Goal: Find contact information: Find contact information

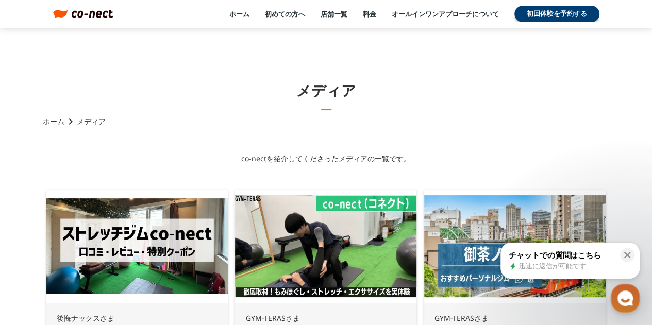
drag, startPoint x: 0, startPoint y: 0, endPoint x: 483, endPoint y: 74, distance: 488.4
click at [481, 123] on div "ホーム keyboard_arrow_right メディア" at bounding box center [326, 122] width 567 height 12
click at [325, 13] on link "店舗一覧" at bounding box center [334, 13] width 27 height 9
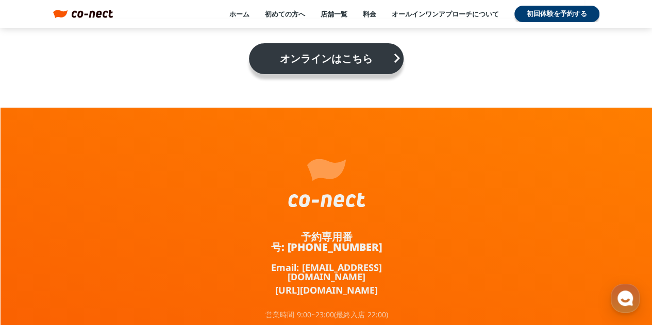
scroll to position [1923, 0]
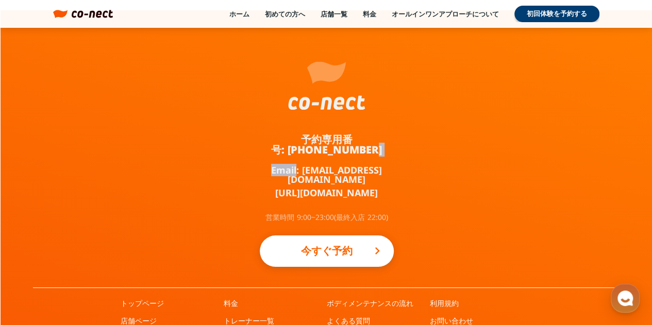
drag, startPoint x: 381, startPoint y: 105, endPoint x: 296, endPoint y: 105, distance: 84.6
click at [296, 105] on div "予約専用番号: 050-3645-2324 Email: info@co-nect.co.jp https://lin.ee/TQ5dRbT 営業時間 9:0…" at bounding box center [327, 204] width 652 height 388
click at [305, 97] on div "予約専用番号: 050-3645-2324 Email: info@co-nect.co.jp https://lin.ee/TQ5dRbT 営業時間 9:0…" at bounding box center [327, 148] width 155 height 277
drag, startPoint x: 385, startPoint y: 107, endPoint x: 300, endPoint y: 106, distance: 85.1
click at [300, 106] on div "予約専用番号: 050-3645-2324 Email: info@co-nect.co.jp https://lin.ee/TQ5dRbT 営業時間 9:0…" at bounding box center [327, 148] width 155 height 277
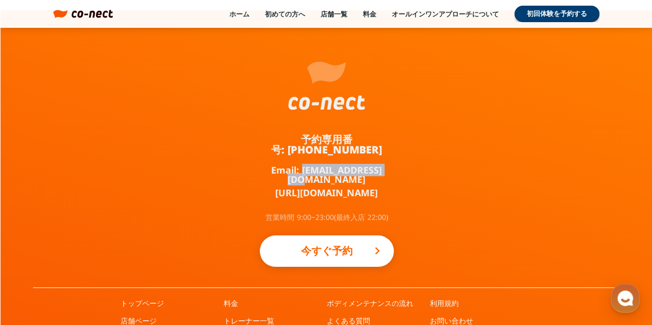
copy link "info@co-nect.co.jp"
drag, startPoint x: 232, startPoint y: 304, endPoint x: 238, endPoint y: 300, distance: 7.3
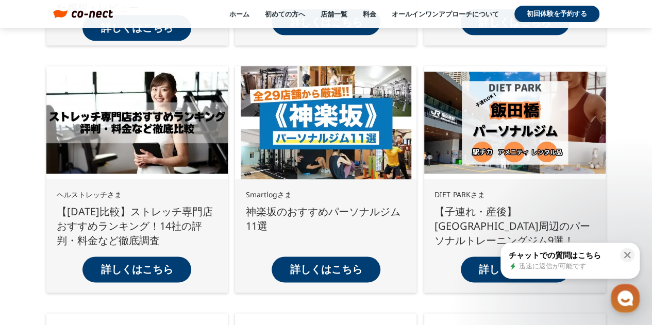
scroll to position [688, 0]
